Goal: Task Accomplishment & Management: Manage account settings

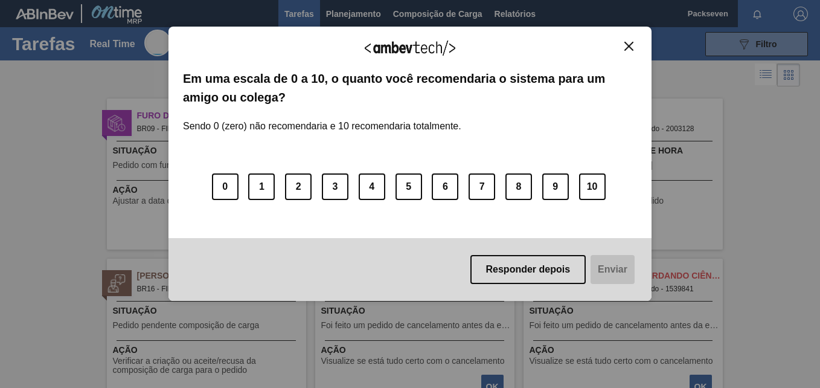
click at [622, 42] on button "Close" at bounding box center [629, 46] width 16 height 10
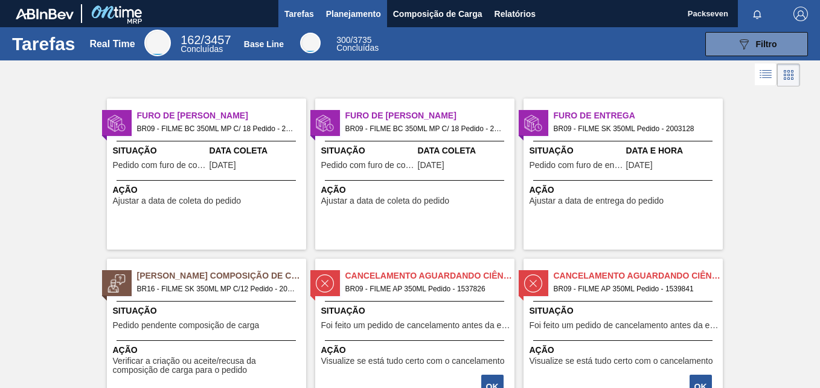
click at [359, 11] on span "Planejamento" at bounding box center [353, 14] width 55 height 14
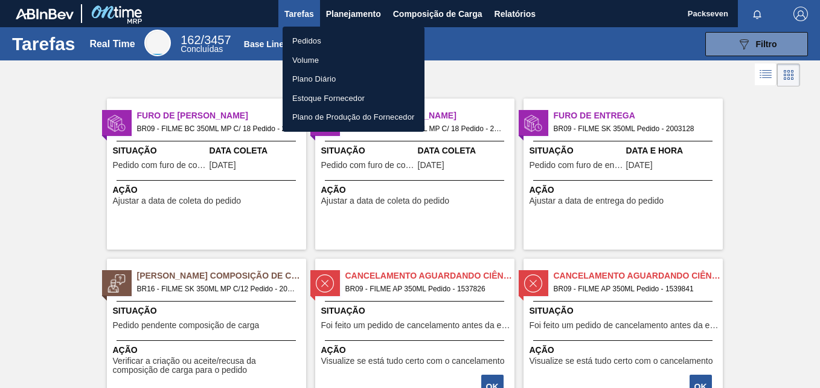
click at [321, 40] on li "Pedidos" at bounding box center [354, 40] width 142 height 19
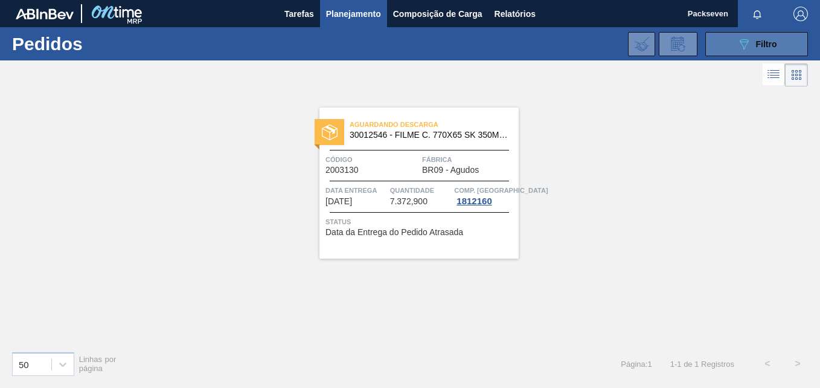
click at [752, 47] on div "089F7B8B-B2A5-4AFE-B5C0-19BA573D28AC Filtro" at bounding box center [757, 44] width 40 height 14
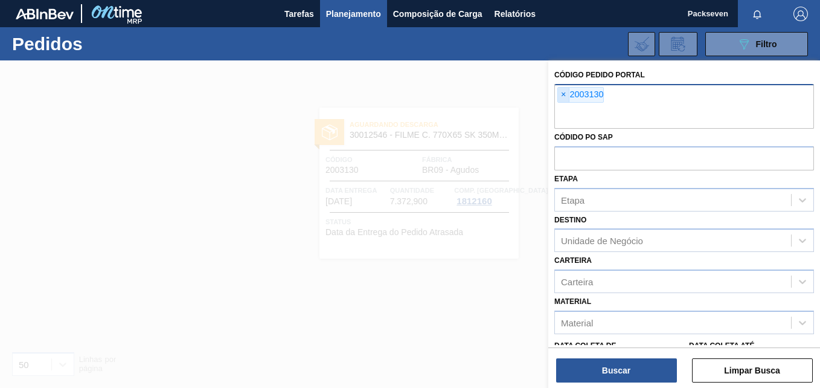
click at [560, 94] on span "×" at bounding box center [563, 95] width 11 height 14
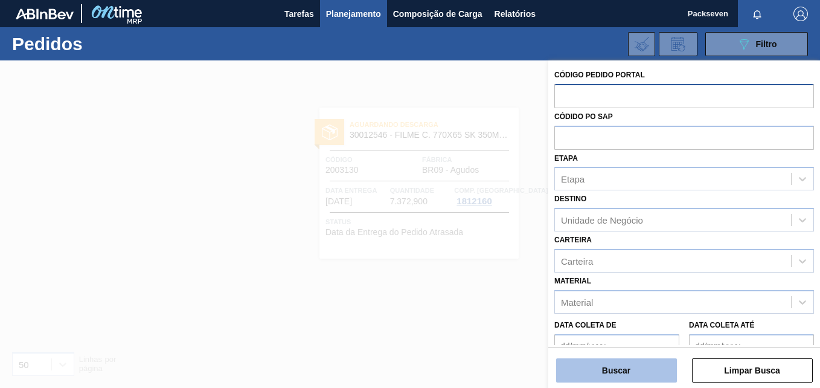
click at [631, 372] on button "Buscar" at bounding box center [616, 370] width 121 height 24
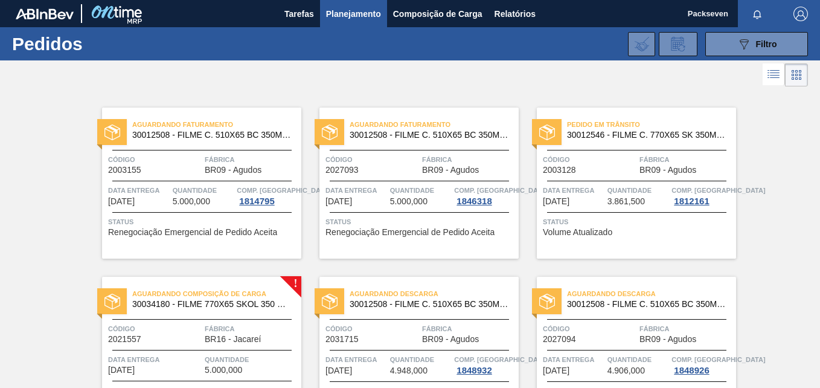
click at [349, 10] on span "Planejamento" at bounding box center [353, 14] width 55 height 14
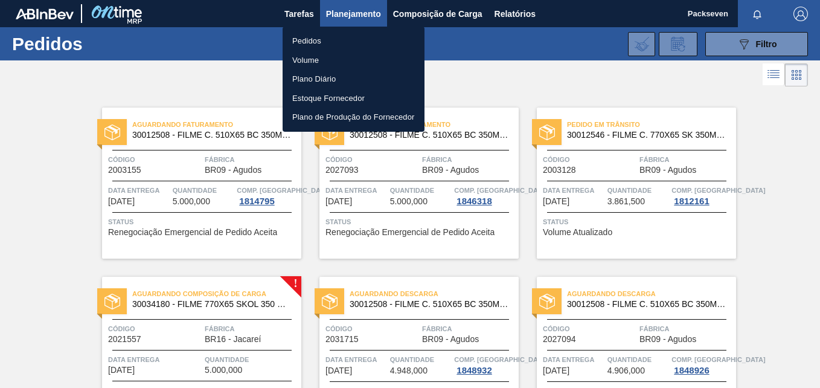
click at [303, 5] on div at bounding box center [410, 194] width 820 height 388
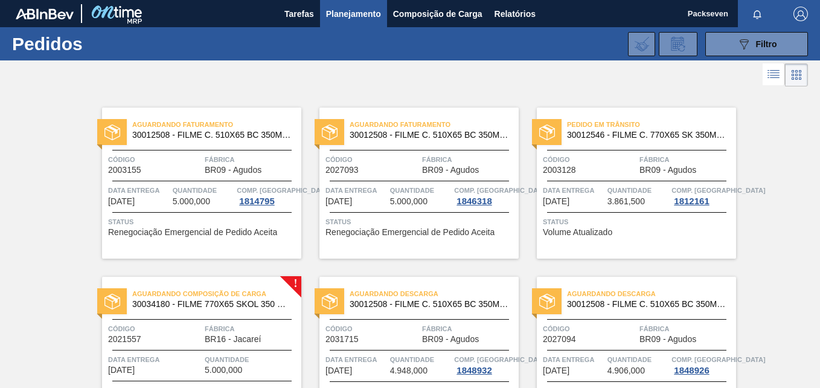
click at [303, 0] on body "Tarefas Planejamento Composição de Carga Relatórios Packseven Marcar todas como…" at bounding box center [410, 0] width 820 height 0
click at [302, 15] on span "Tarefas" at bounding box center [300, 14] width 30 height 14
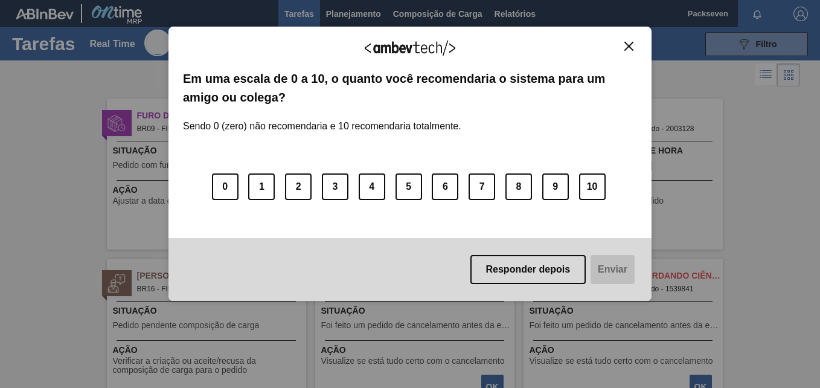
click at [622, 40] on div "Agradecemos seu feedback! Em uma escala de 0 a 10, o quanto você recomendaria o…" at bounding box center [410, 164] width 483 height 274
click at [631, 49] on img "Close" at bounding box center [629, 46] width 9 height 9
click at [632, 45] on img "Close" at bounding box center [629, 46] width 9 height 9
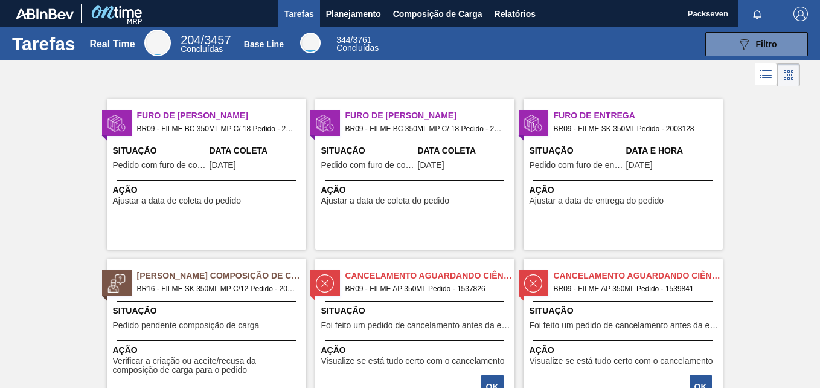
click at [639, 183] on div "Ação Ajustar a data de entrega do pedido" at bounding box center [623, 192] width 199 height 25
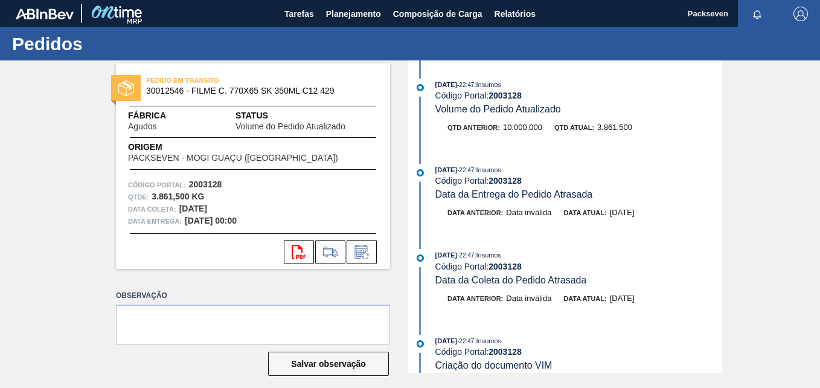
click at [503, 95] on strong "2003128" at bounding box center [505, 96] width 33 height 10
copy strong "2003128"
click at [360, 255] on icon at bounding box center [361, 252] width 19 height 14
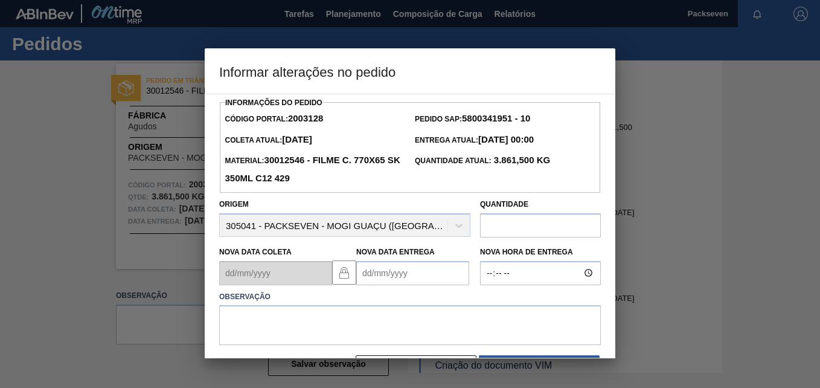
click at [370, 274] on Entrega2003128 "Nova Data Entrega" at bounding box center [412, 273] width 113 height 24
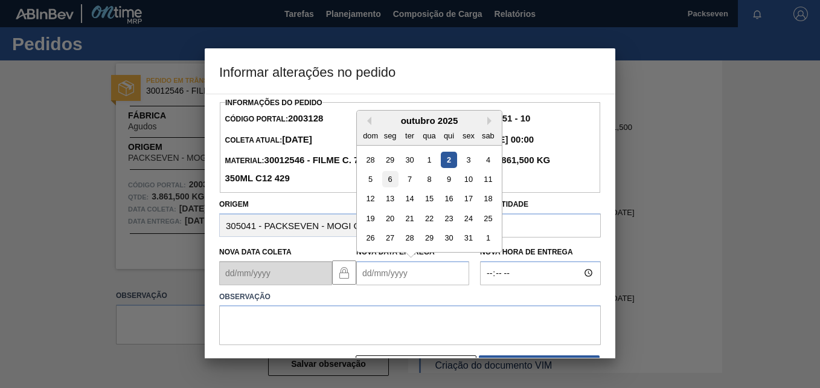
click at [391, 181] on div "6" at bounding box center [390, 179] width 16 height 16
type Entrega2003128 "06/10/2025"
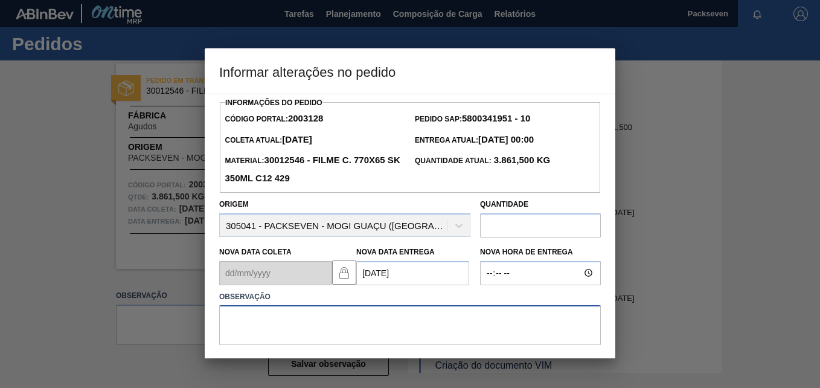
click at [385, 315] on textarea at bounding box center [410, 325] width 382 height 40
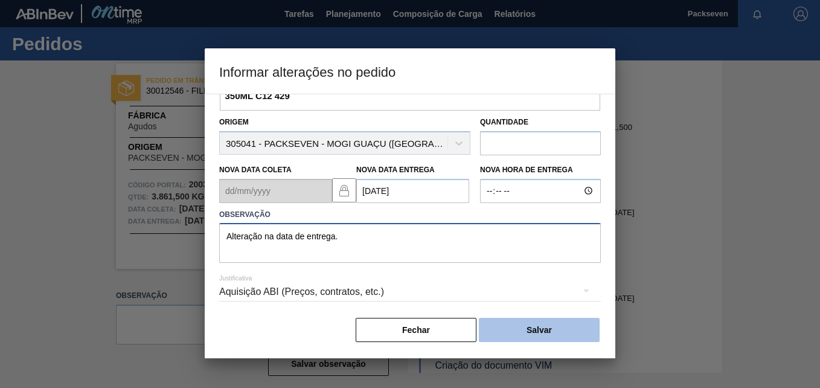
scroll to position [85, 0]
type textarea "Alteração na data de entrega."
click at [554, 330] on button "Salvar" at bounding box center [539, 330] width 121 height 24
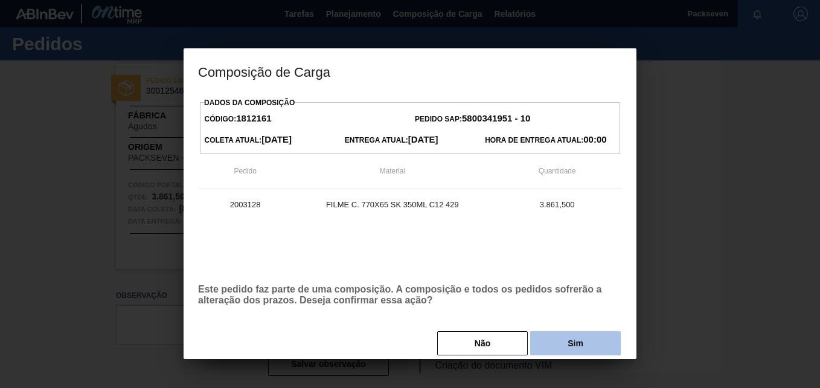
click at [578, 339] on button "Sim" at bounding box center [575, 343] width 91 height 24
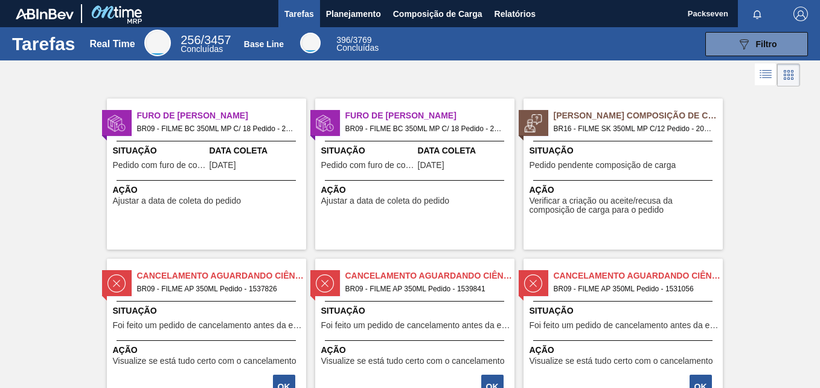
click at [362, 135] on span "BR09 - FILME BC 350ML MP C/ 18 Pedido - 2027093" at bounding box center [425, 128] width 159 height 13
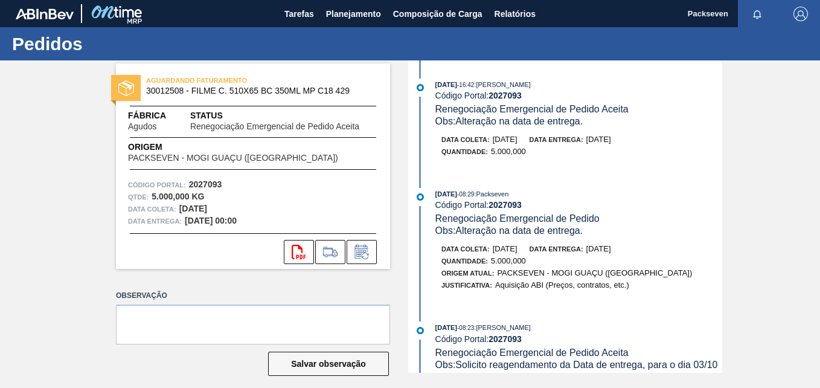
click at [506, 92] on strong "2027093" at bounding box center [505, 96] width 33 height 10
copy strong "2027093"
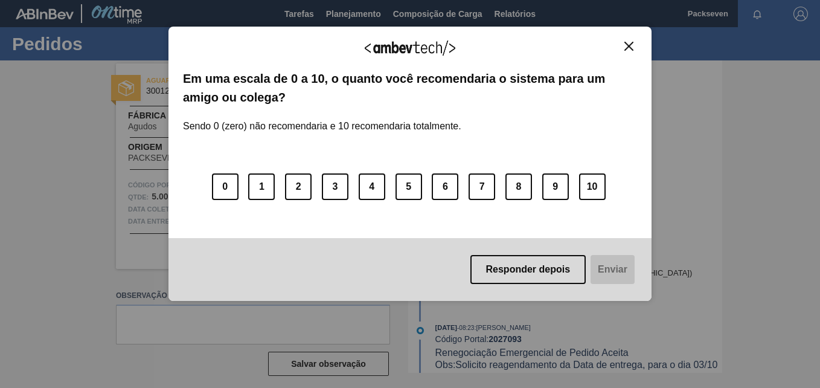
click at [622, 48] on button "Close" at bounding box center [629, 46] width 16 height 10
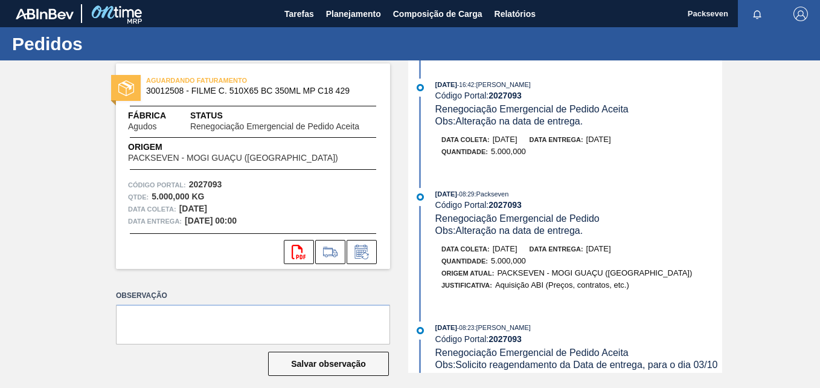
click at [216, 368] on div "Salvar observação" at bounding box center [253, 363] width 274 height 27
click at [500, 96] on strong "2027093" at bounding box center [505, 96] width 33 height 10
copy strong "2027093"
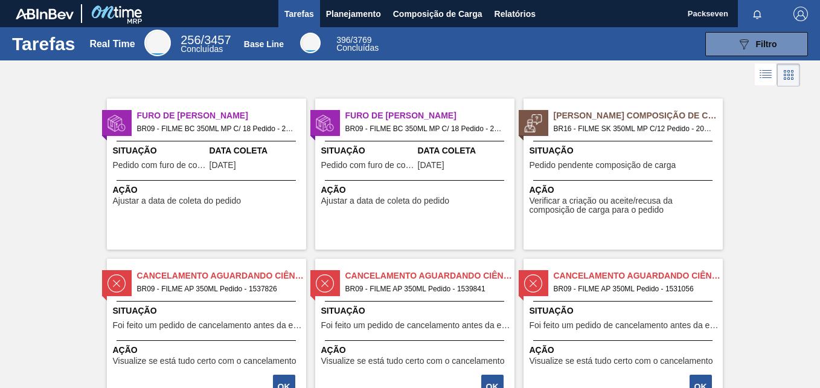
click at [207, 159] on div "Situação Pedido com furo de coleta Data Coleta 22/09/2025" at bounding box center [206, 159] width 199 height 30
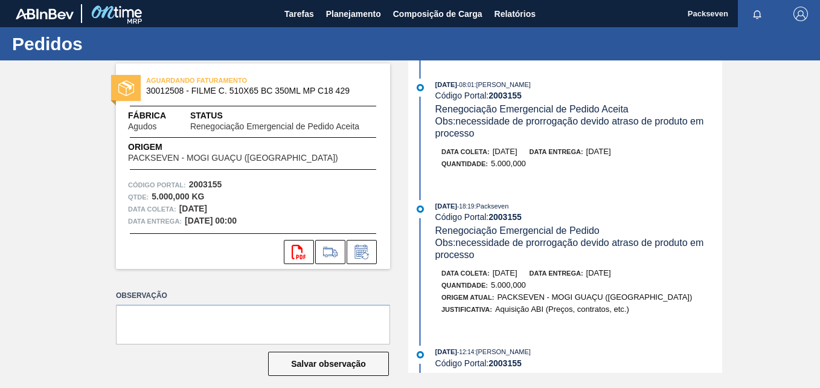
click at [517, 95] on strong "2003155" at bounding box center [505, 96] width 33 height 10
copy strong "2003155"
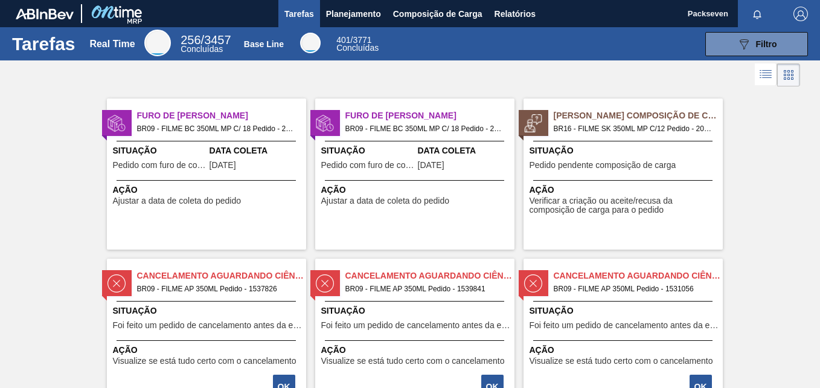
click at [410, 153] on span "Situação" at bounding box center [368, 150] width 94 height 13
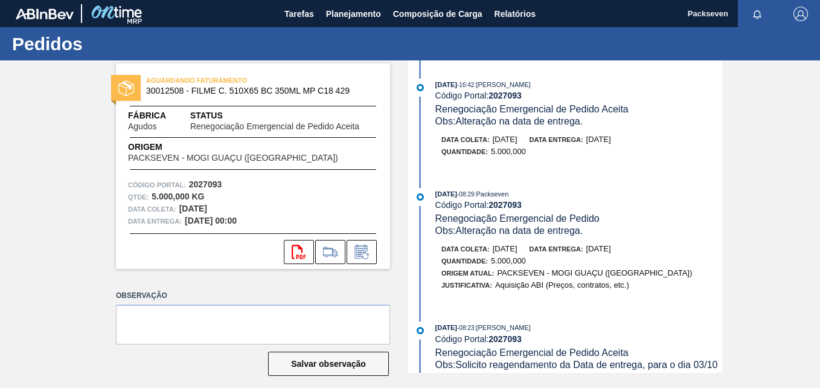
click at [513, 94] on strong "2027093" at bounding box center [505, 96] width 33 height 10
copy strong "2027093"
